Goal: Task Accomplishment & Management: Use online tool/utility

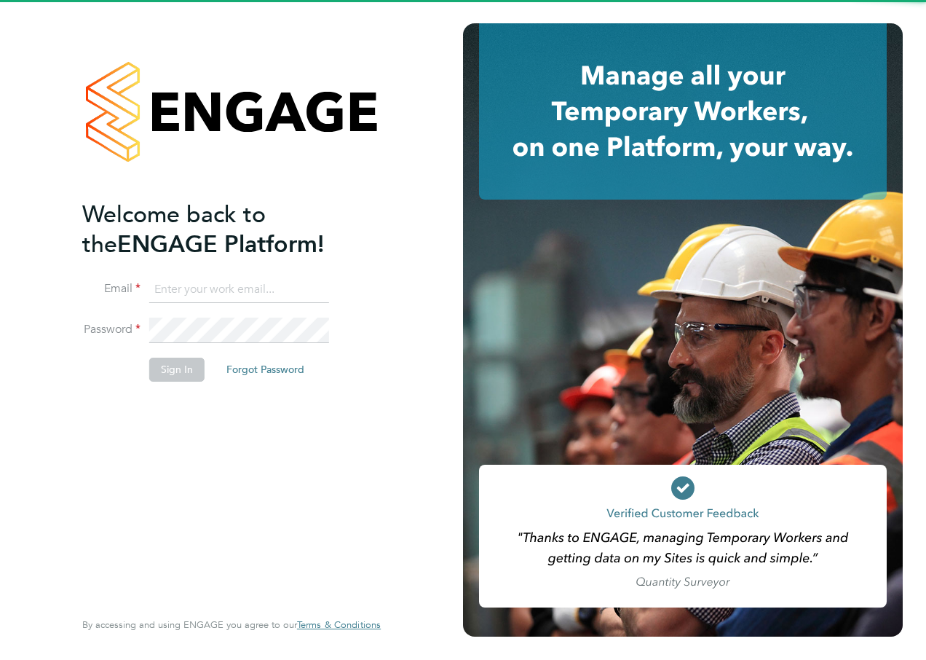
click at [237, 288] on input at bounding box center [239, 290] width 180 height 26
type input "danielle.croombs1@hays.com"
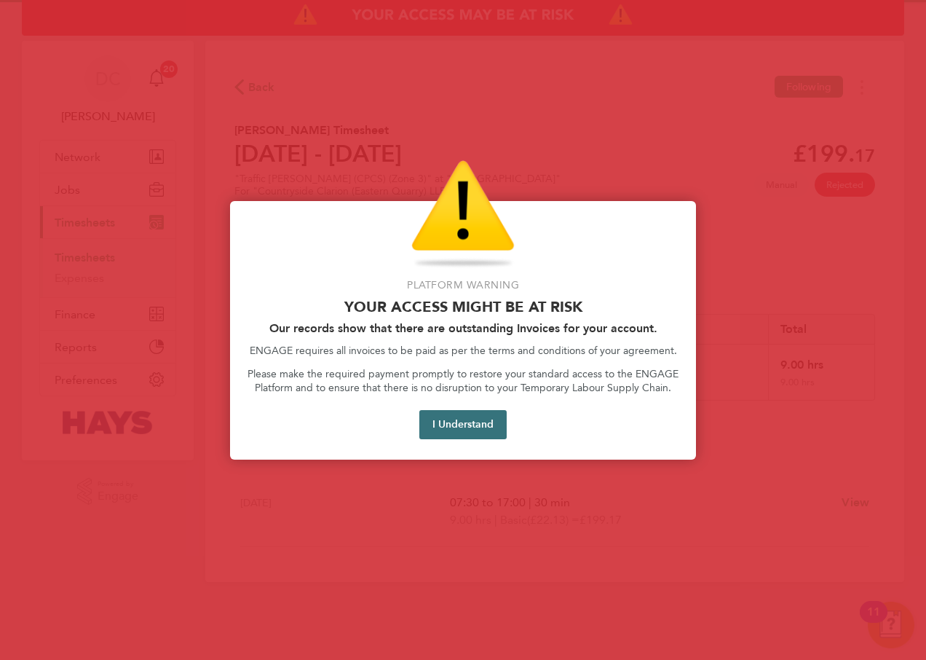
click at [463, 428] on button "I Understand" at bounding box center [463, 424] width 87 height 29
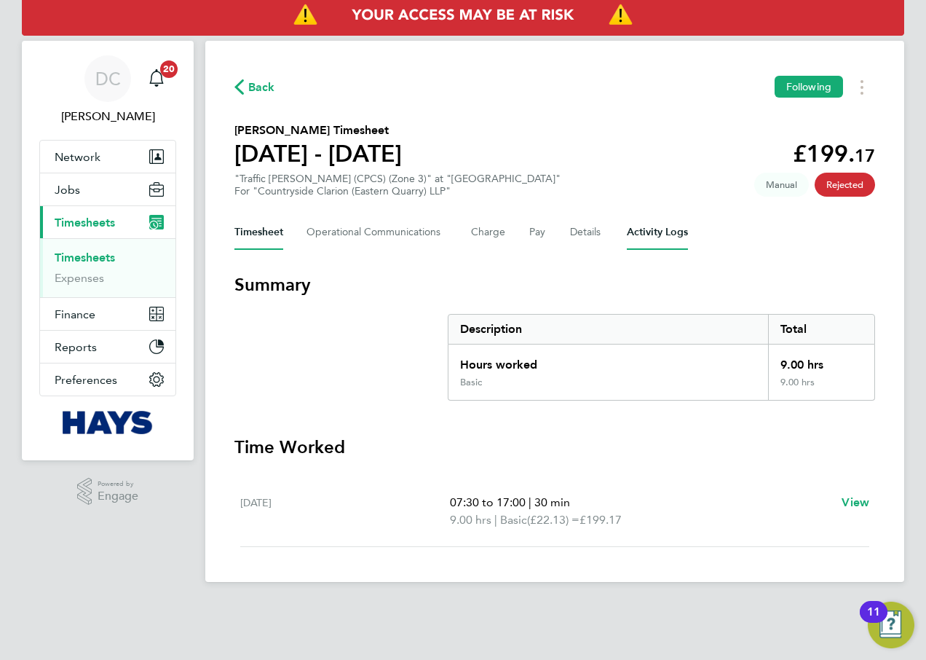
click at [654, 231] on Logs-tab "Activity Logs" at bounding box center [657, 232] width 61 height 35
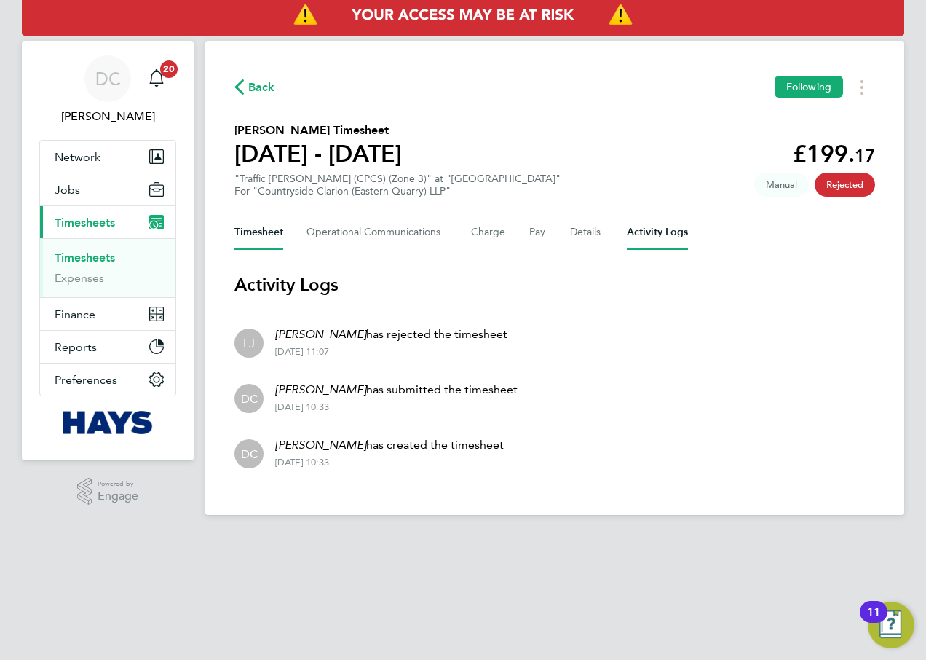
click at [245, 229] on button "Timesheet" at bounding box center [259, 232] width 49 height 35
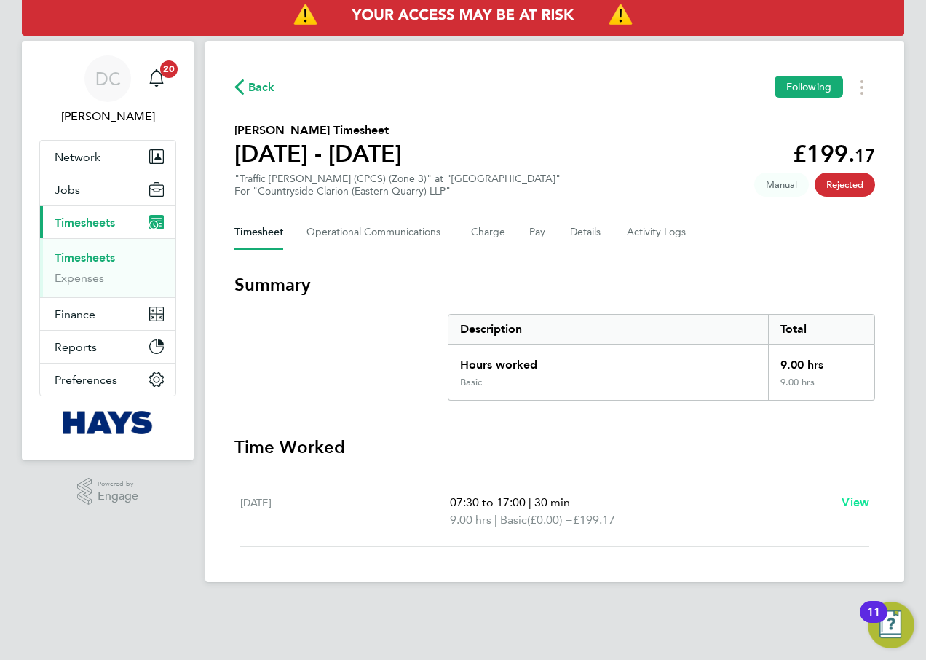
click at [849, 504] on span "View" at bounding box center [856, 502] width 28 height 14
select select "30"
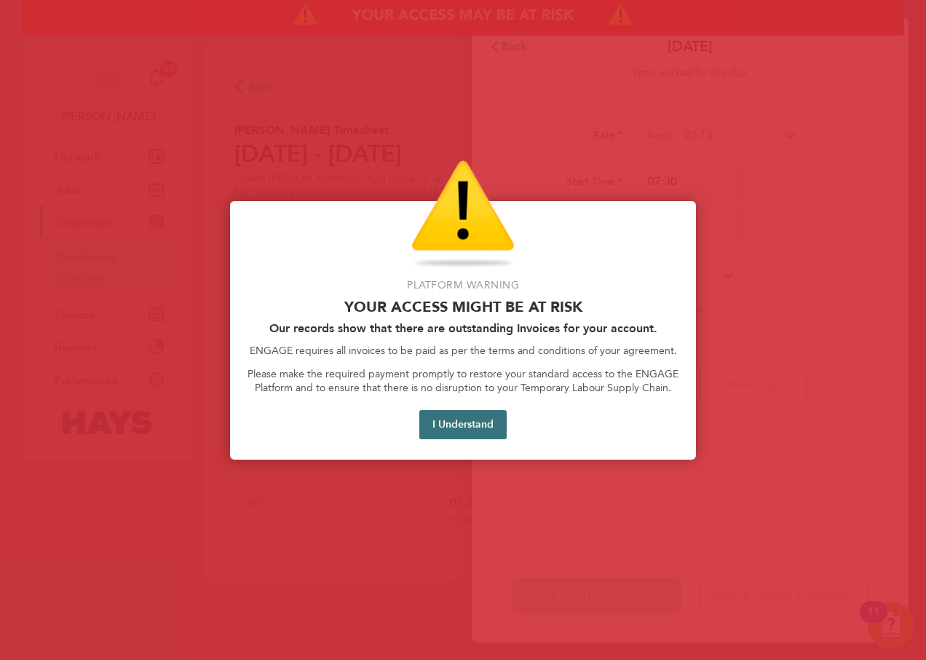
click at [465, 422] on button "I Understand" at bounding box center [463, 424] width 87 height 29
